Goal: Check status: Check status

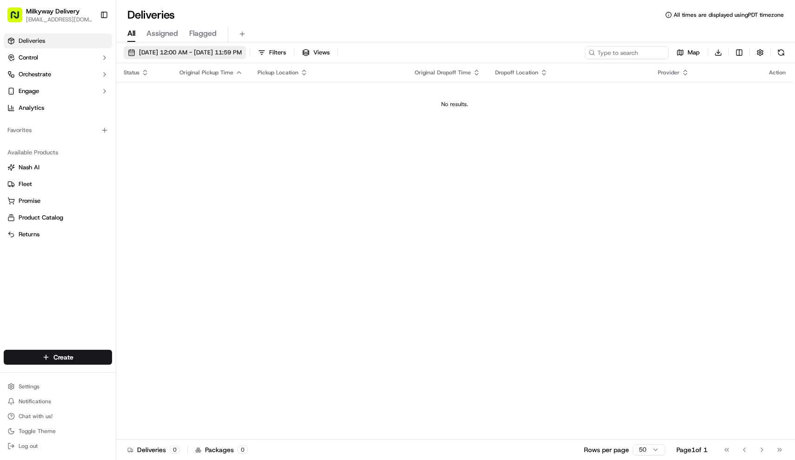
click at [216, 53] on span "[DATE] 12:00 AM - [DATE] 11:59 PM" at bounding box center [190, 52] width 103 height 8
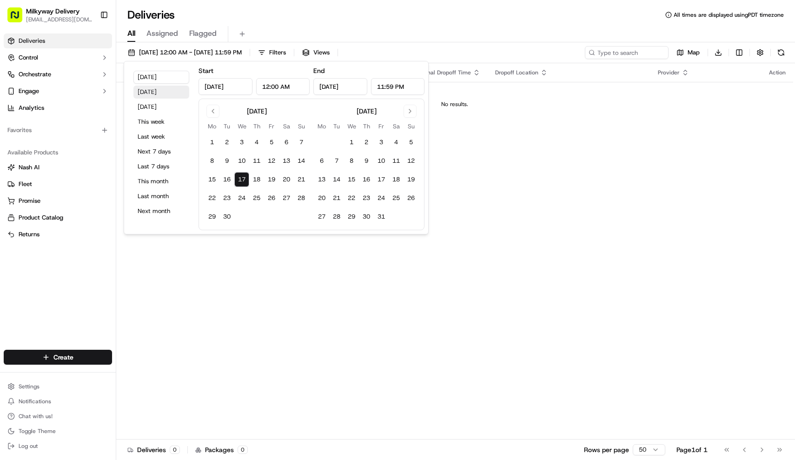
click at [153, 93] on button "[DATE]" at bounding box center [161, 92] width 56 height 13
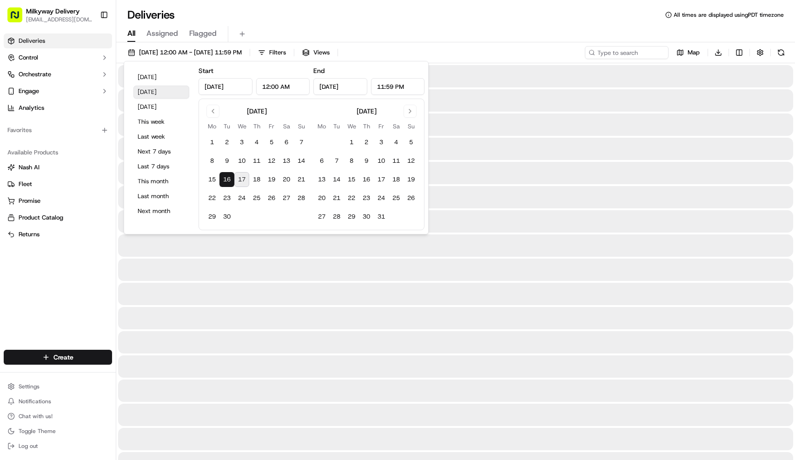
type input "[DATE]"
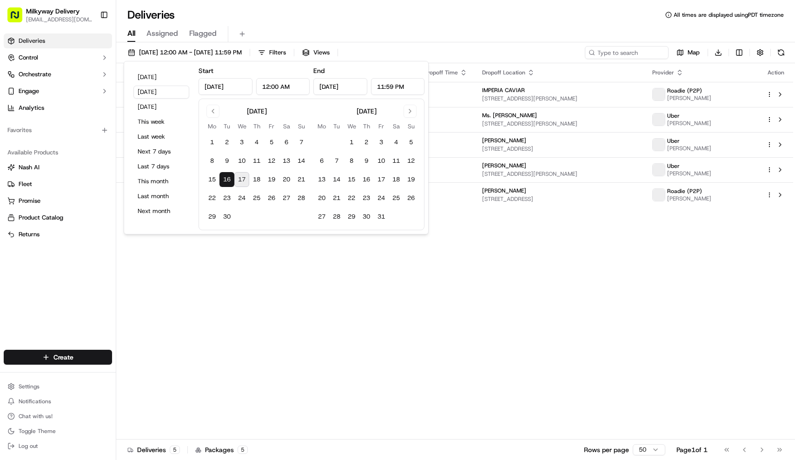
click at [325, 26] on div "All Assigned Flagged" at bounding box center [455, 32] width 679 height 20
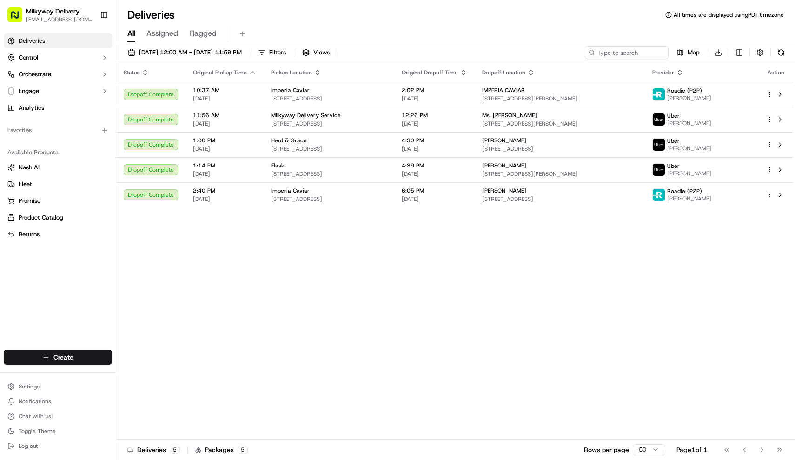
click at [482, 285] on div "Status Original Pickup Time Pickup Location Original Dropoff Time Dropoff Locat…" at bounding box center [454, 251] width 677 height 376
click at [174, 49] on span "[DATE] 12:00 AM - [DATE] 11:59 PM" at bounding box center [190, 52] width 103 height 8
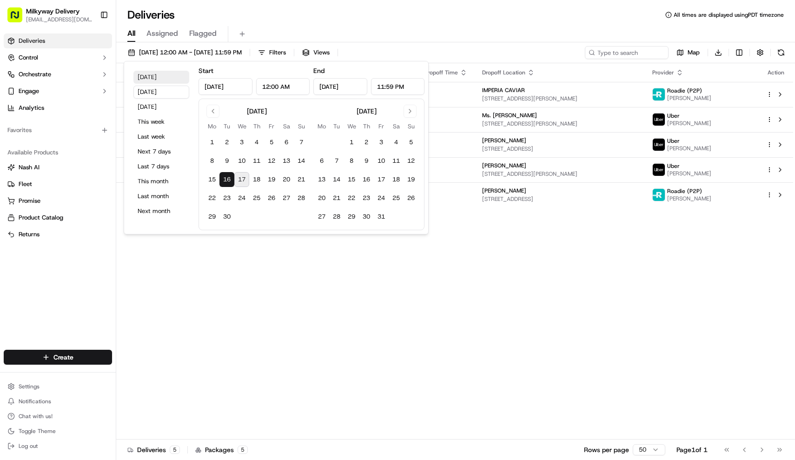
click at [153, 78] on button "[DATE]" at bounding box center [161, 77] width 56 height 13
type input "[DATE]"
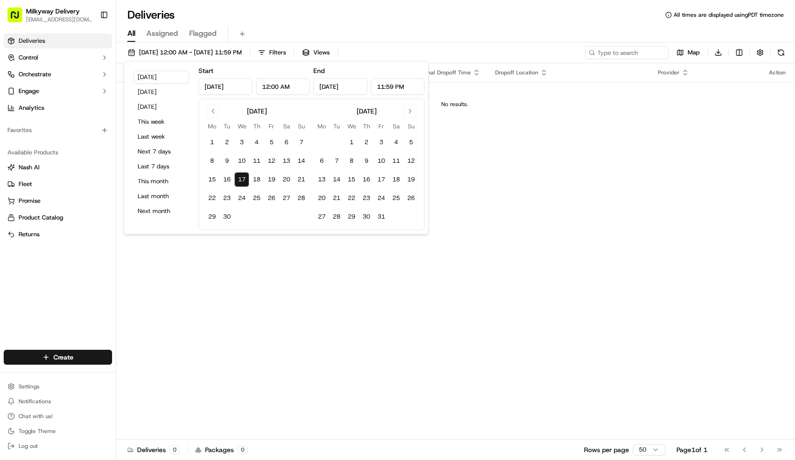
click at [362, 19] on div "Deliveries All times are displayed using PDT timezone" at bounding box center [455, 14] width 679 height 15
